Goal: Task Accomplishment & Management: Manage account settings

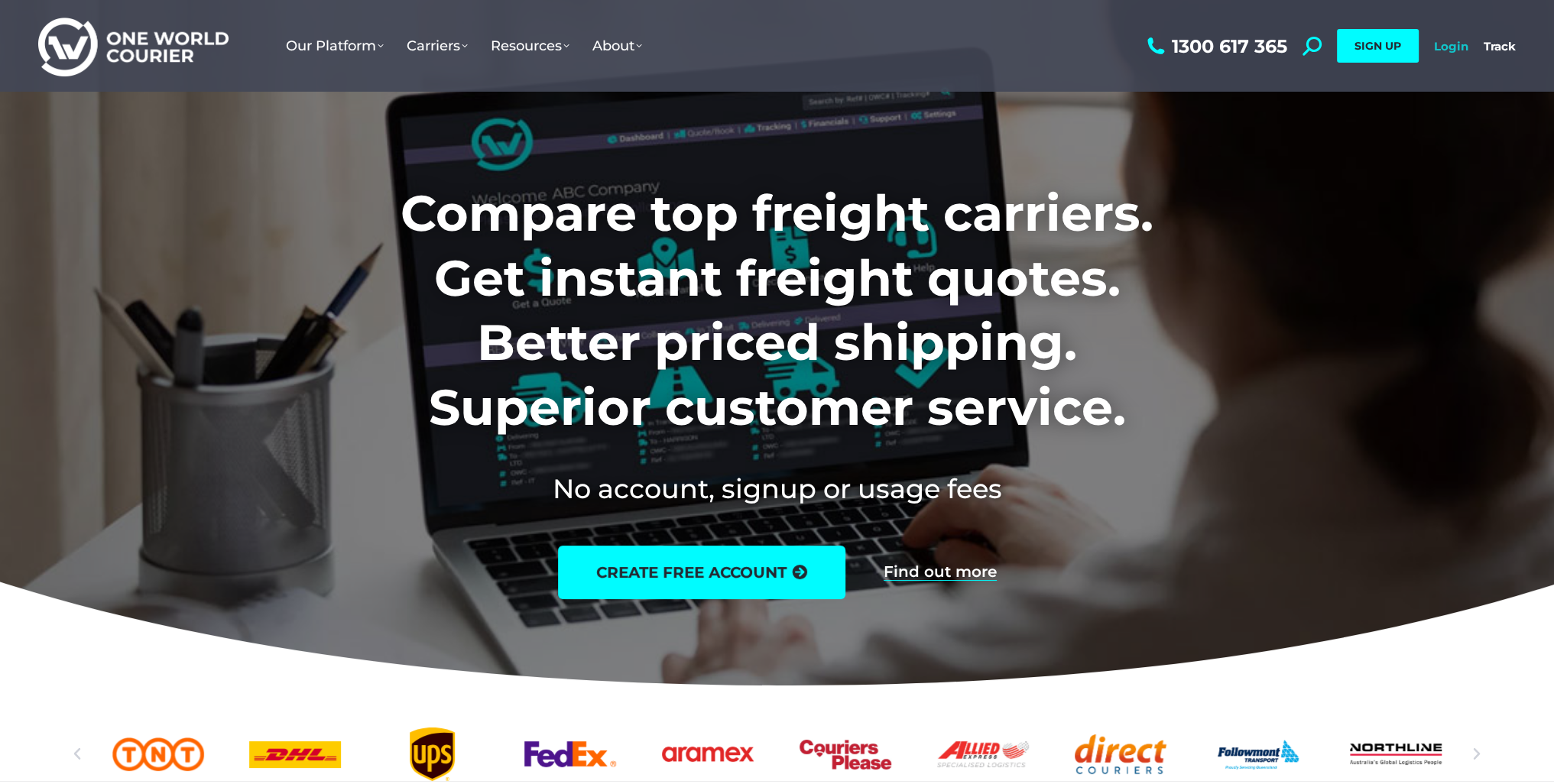
click at [1458, 46] on link "Login" at bounding box center [1451, 46] width 35 height 14
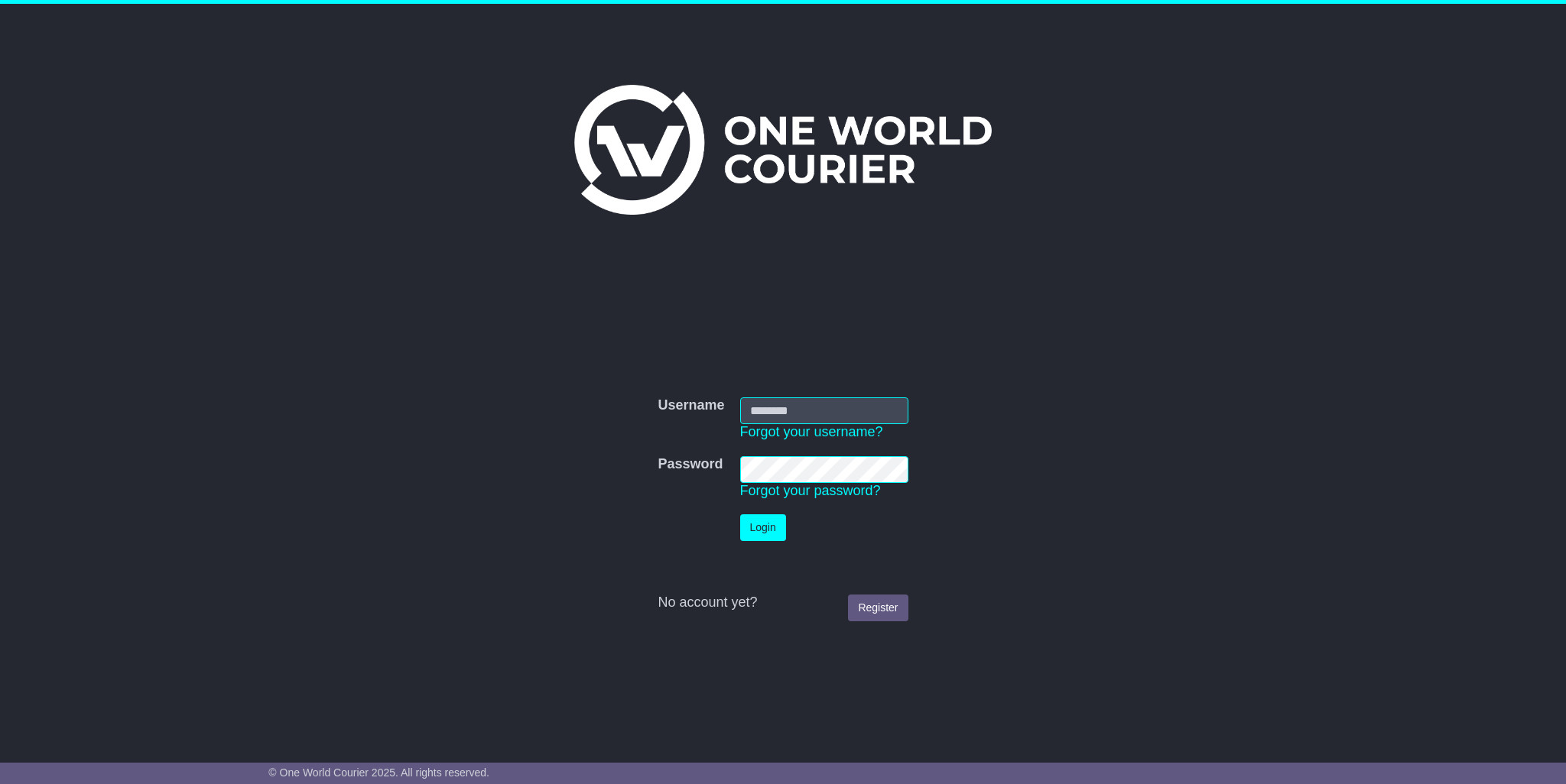
type input "**********"
click at [765, 530] on button "Login" at bounding box center [763, 528] width 46 height 27
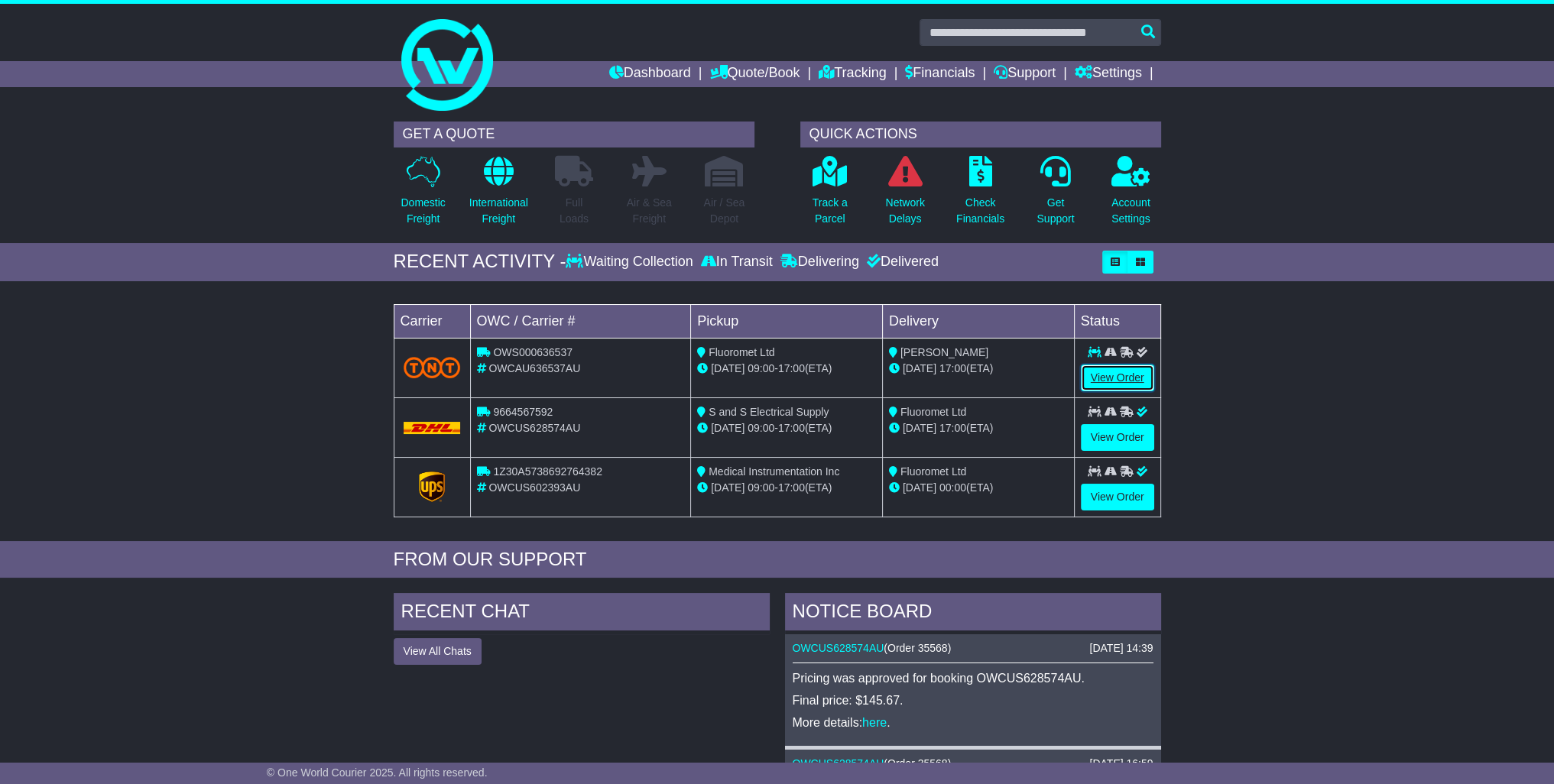
click at [1131, 377] on link "View Order" at bounding box center [1117, 378] width 74 height 27
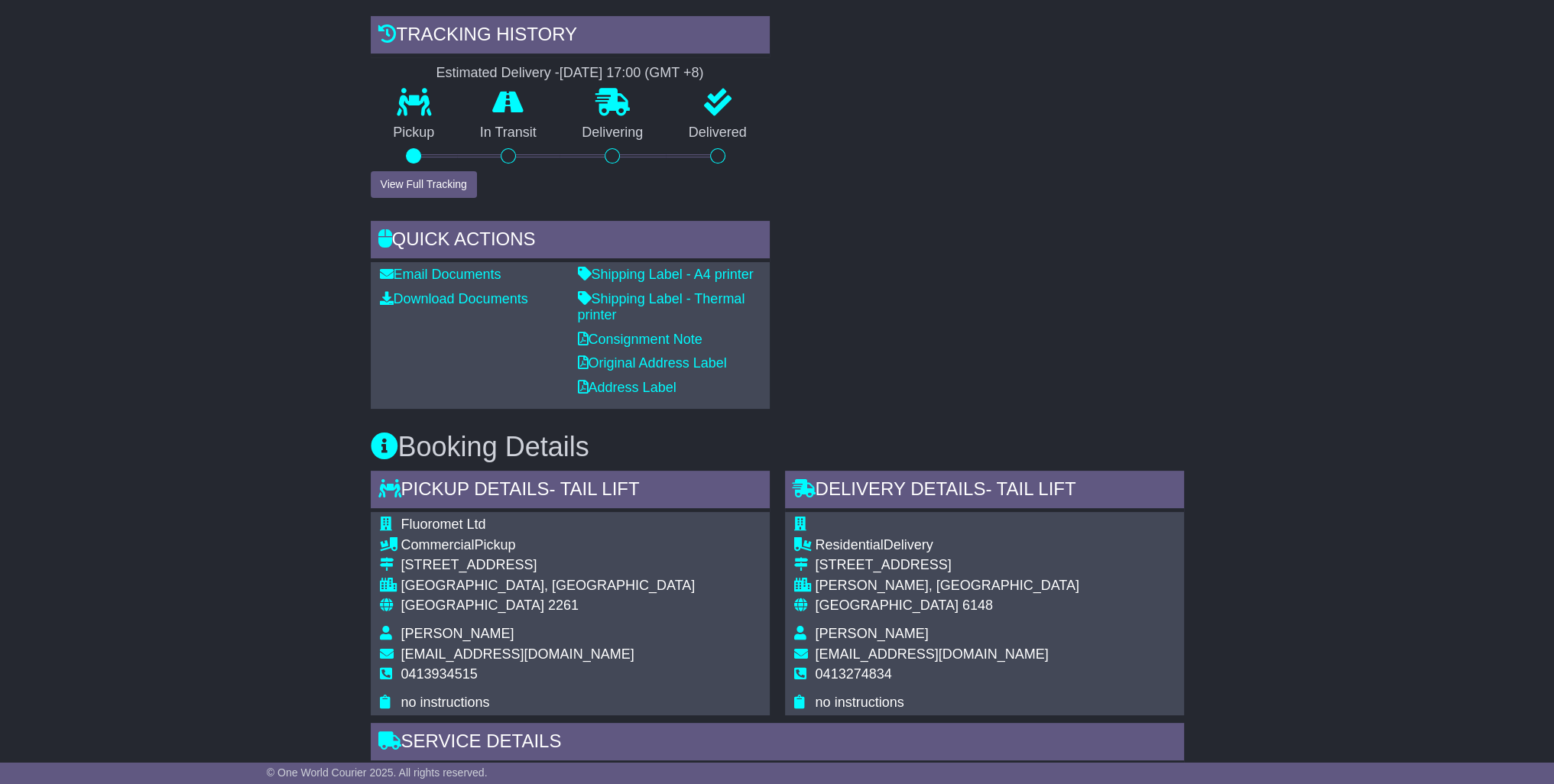
scroll to position [612, 0]
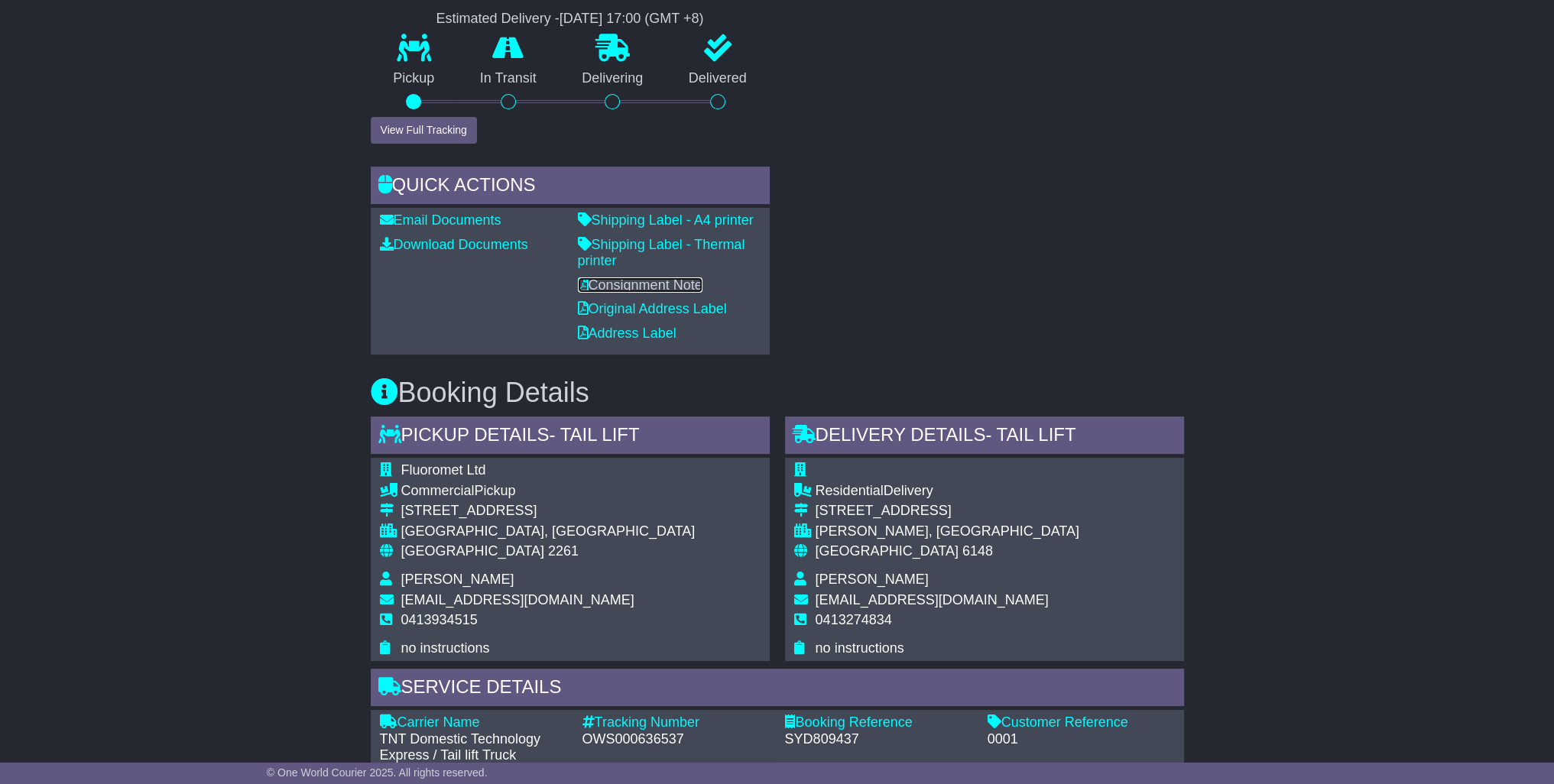
click at [672, 286] on link "Consignment Note" at bounding box center [640, 285] width 124 height 15
click at [440, 244] on link "Download Documents" at bounding box center [454, 244] width 148 height 15
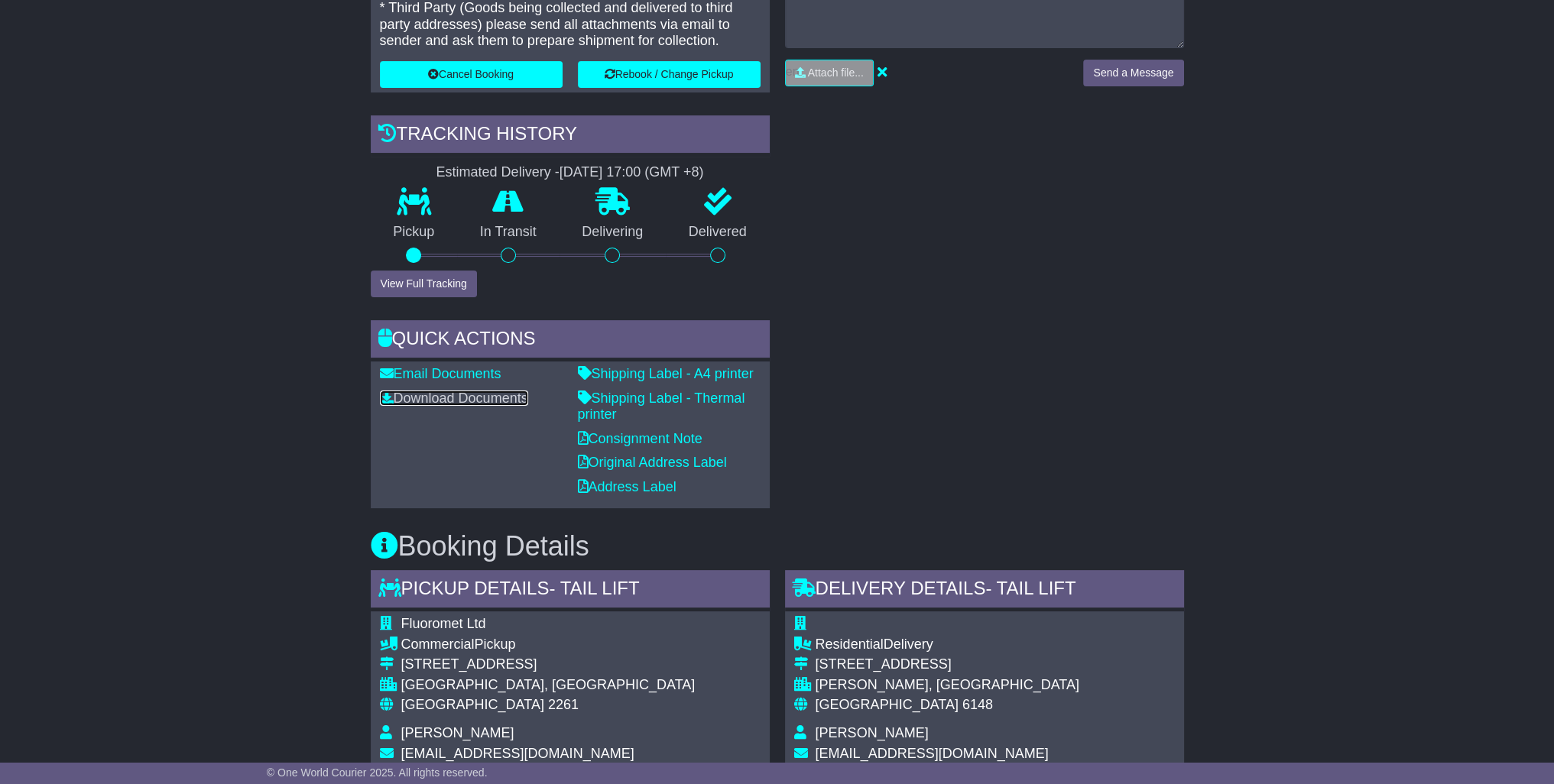
scroll to position [459, 0]
click at [661, 371] on link "Shipping Label - A4 printer" at bounding box center [666, 373] width 176 height 15
click at [649, 461] on link "Original Address Label" at bounding box center [652, 461] width 149 height 15
click at [638, 487] on link "Address Label" at bounding box center [627, 486] width 99 height 15
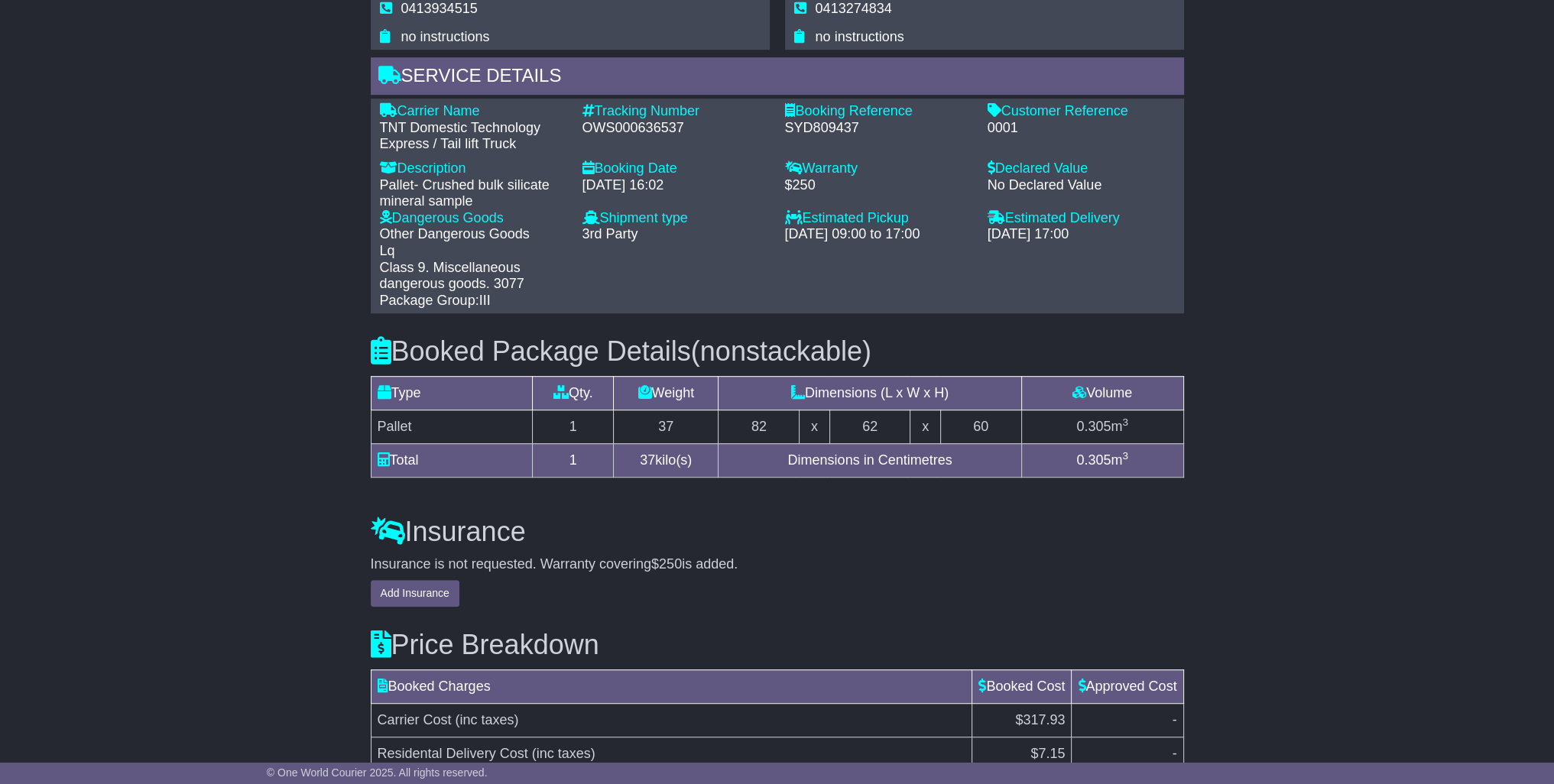
scroll to position [1146, 0]
